Goal: Task Accomplishment & Management: Manage account settings

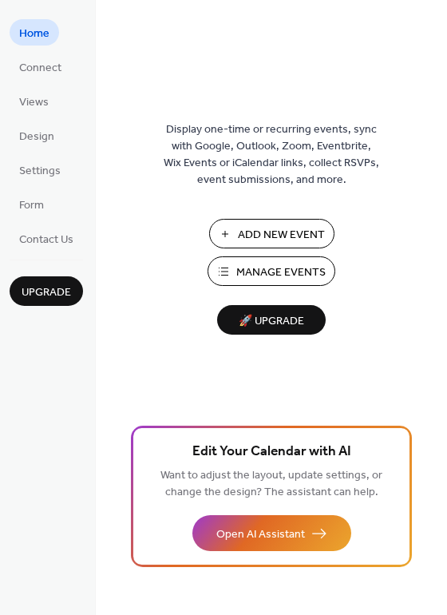
click at [265, 235] on span "Add New Event" at bounding box center [281, 235] width 87 height 17
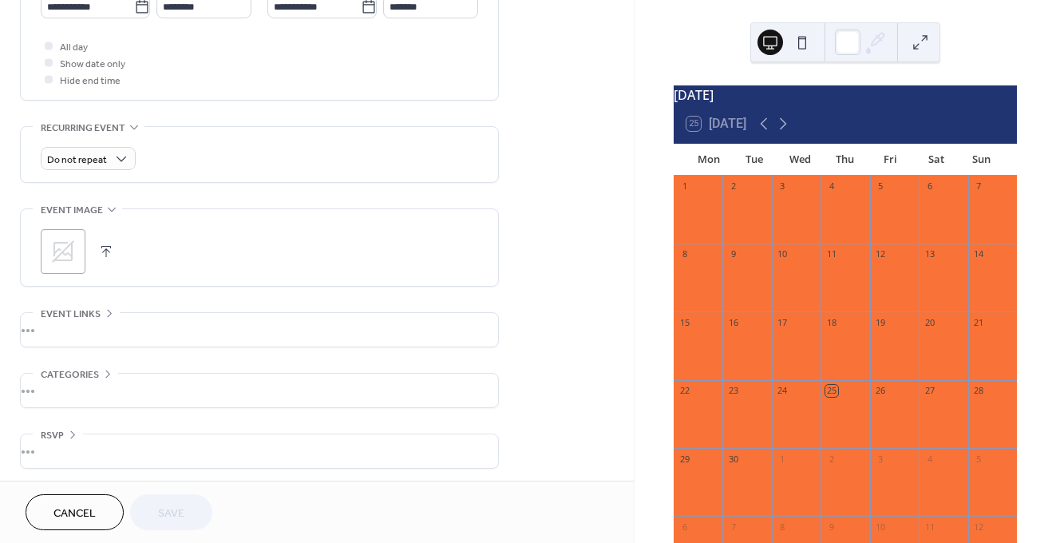
scroll to position [585, 0]
click at [67, 509] on span "Cancel" at bounding box center [74, 513] width 42 height 17
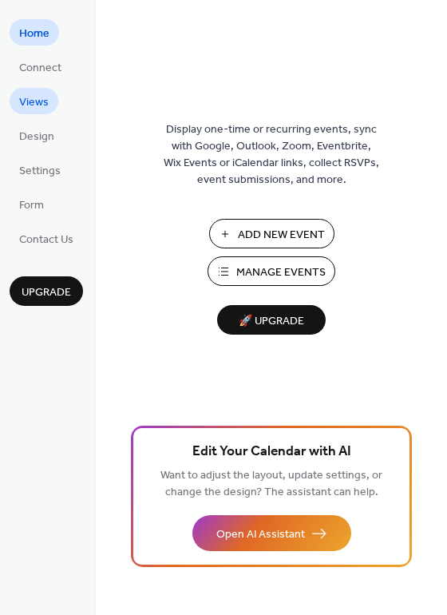
click at [41, 104] on span "Views" at bounding box center [34, 102] width 30 height 17
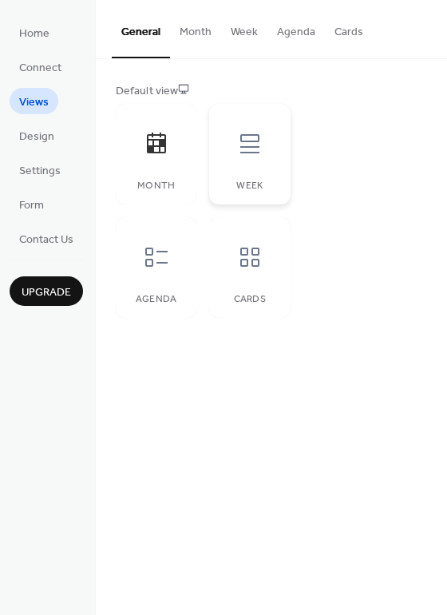
click at [235, 143] on div at bounding box center [250, 144] width 48 height 48
click at [258, 277] on div at bounding box center [250, 257] width 48 height 48
click at [250, 152] on icon at bounding box center [249, 143] width 19 height 19
click at [147, 267] on icon at bounding box center [157, 257] width 26 height 26
click at [258, 140] on icon at bounding box center [249, 143] width 19 height 19
